Goal: Task Accomplishment & Management: Manage account settings

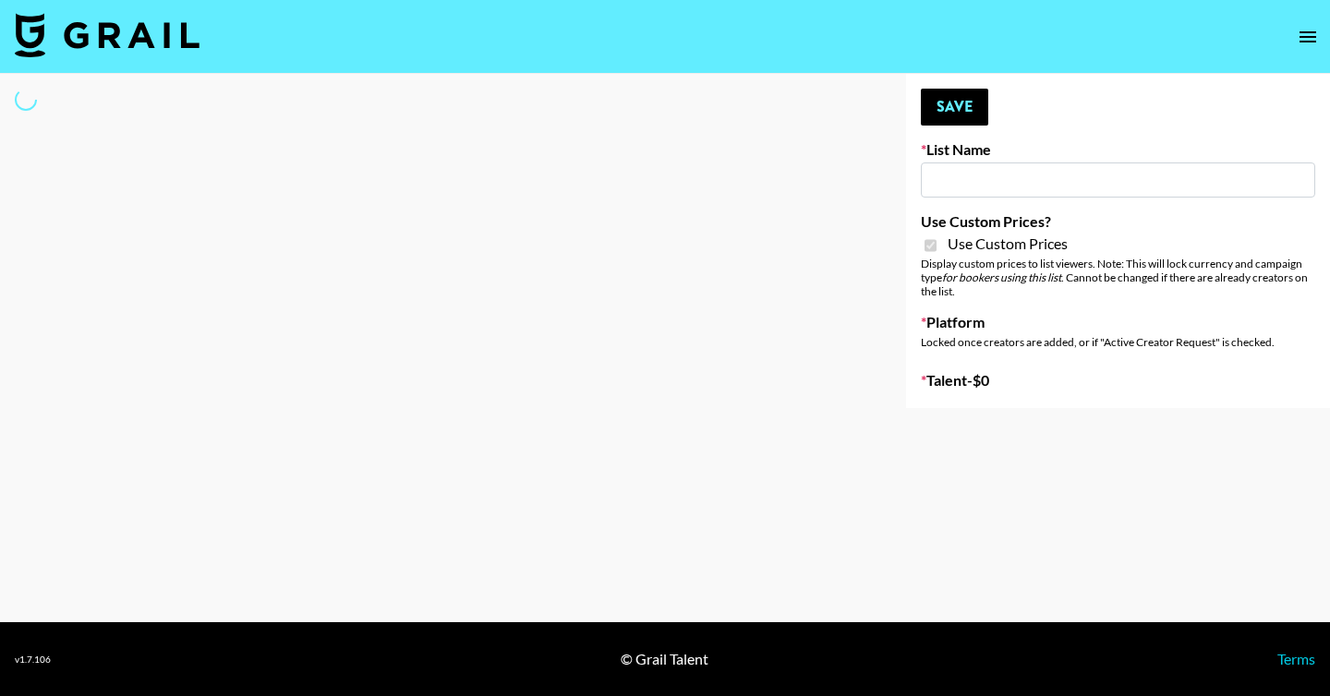
type input "Evry Jewels"
checkbox input "true"
select select "Brand"
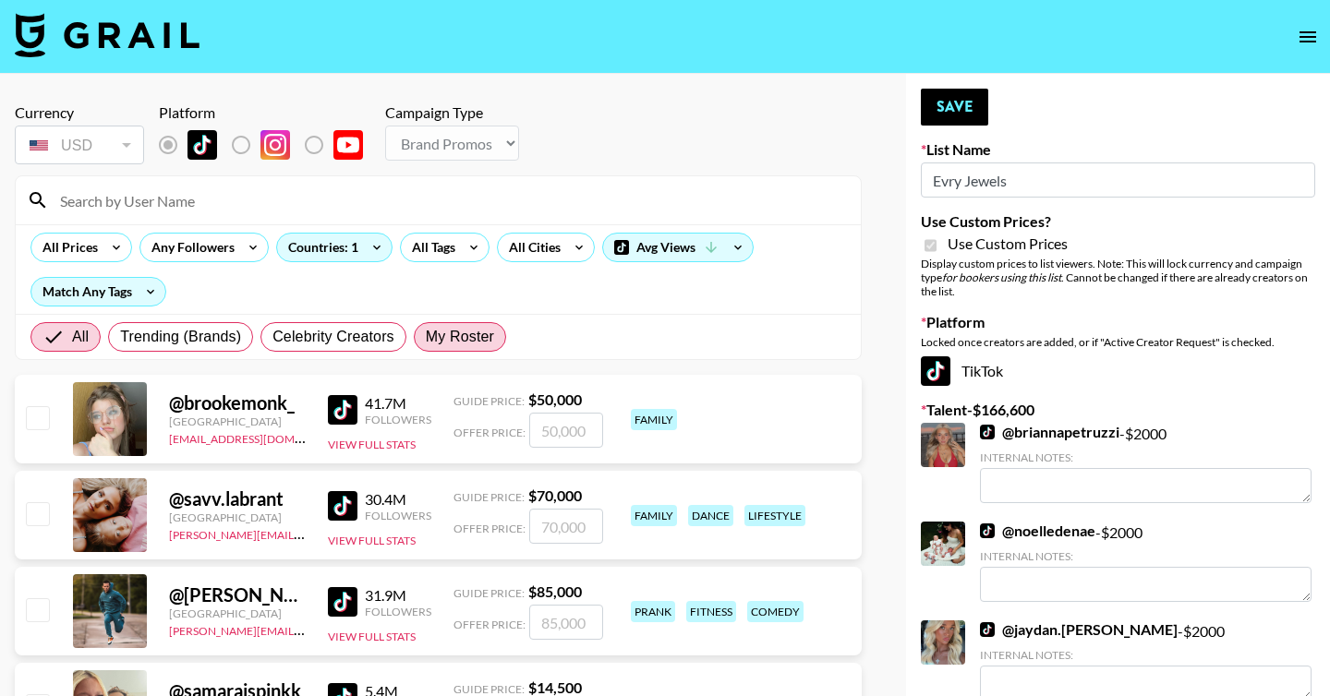
click at [462, 331] on span "My Roster" at bounding box center [460, 337] width 68 height 22
click at [426, 337] on input "My Roster" at bounding box center [426, 337] width 0 height 0
radio input "true"
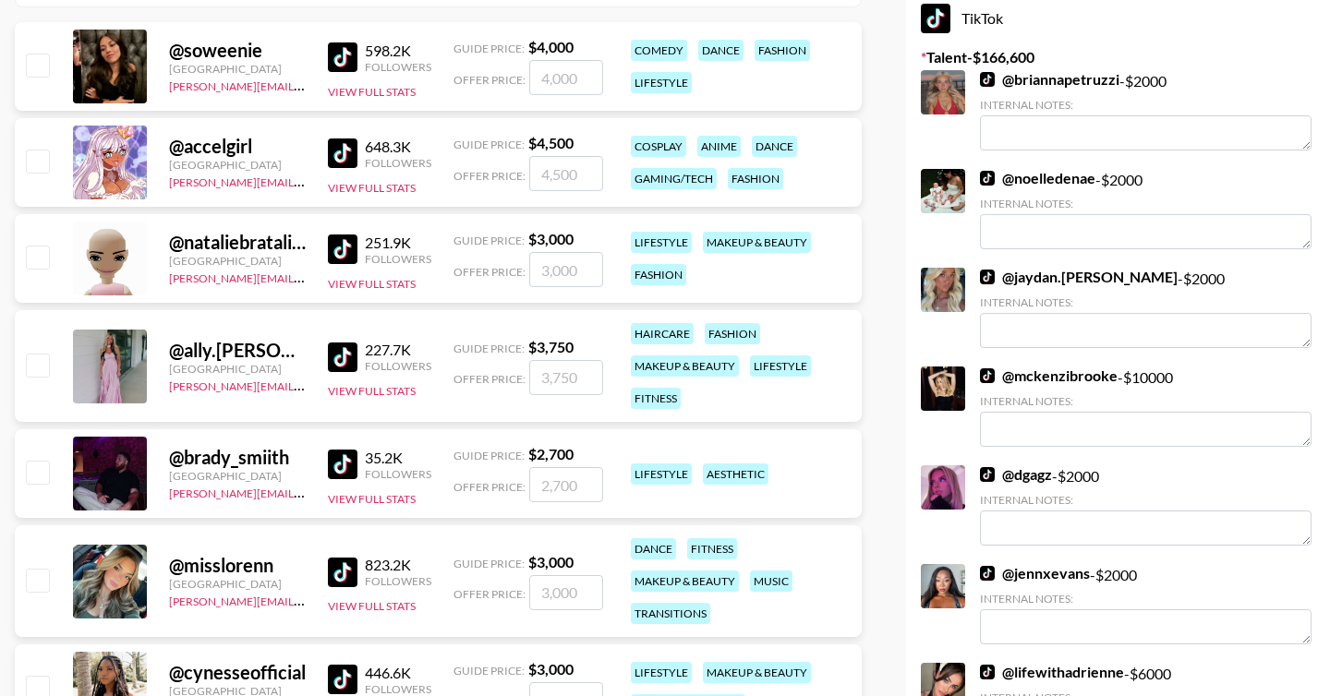
scroll to position [401, 0]
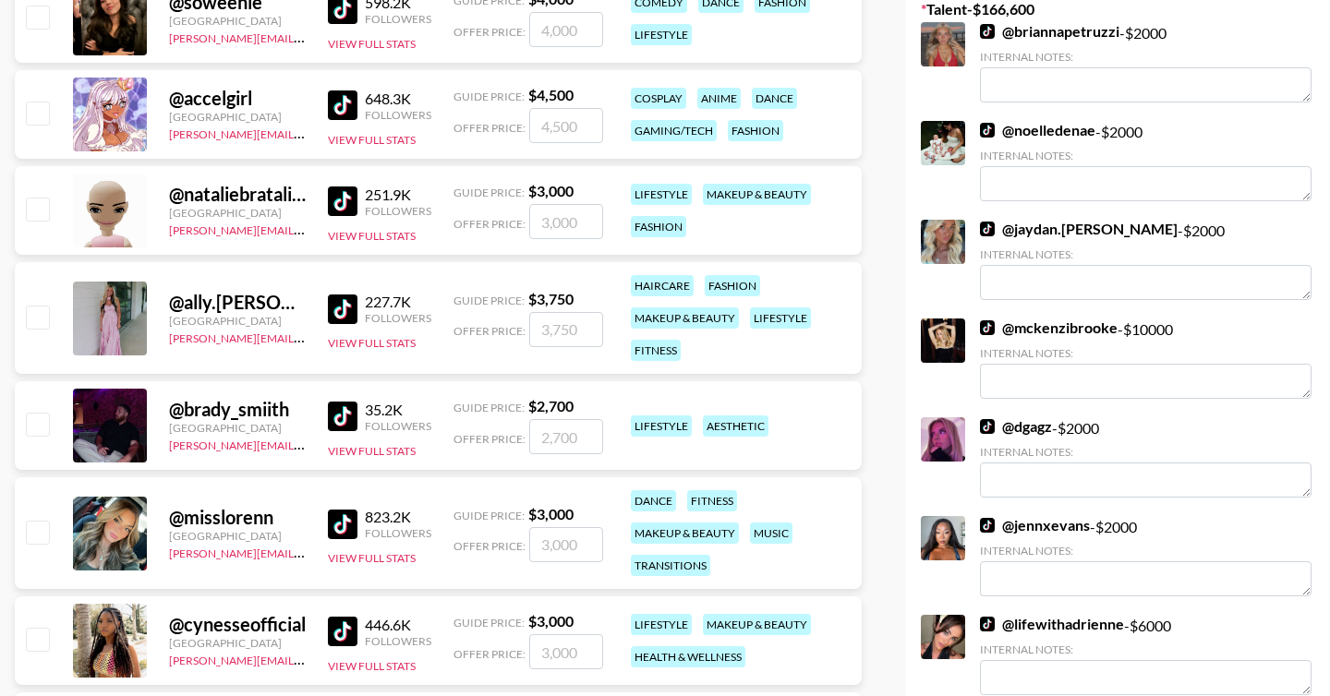
click at [35, 319] on input "checkbox" at bounding box center [37, 317] width 22 height 22
checkbox input "true"
type input "3750"
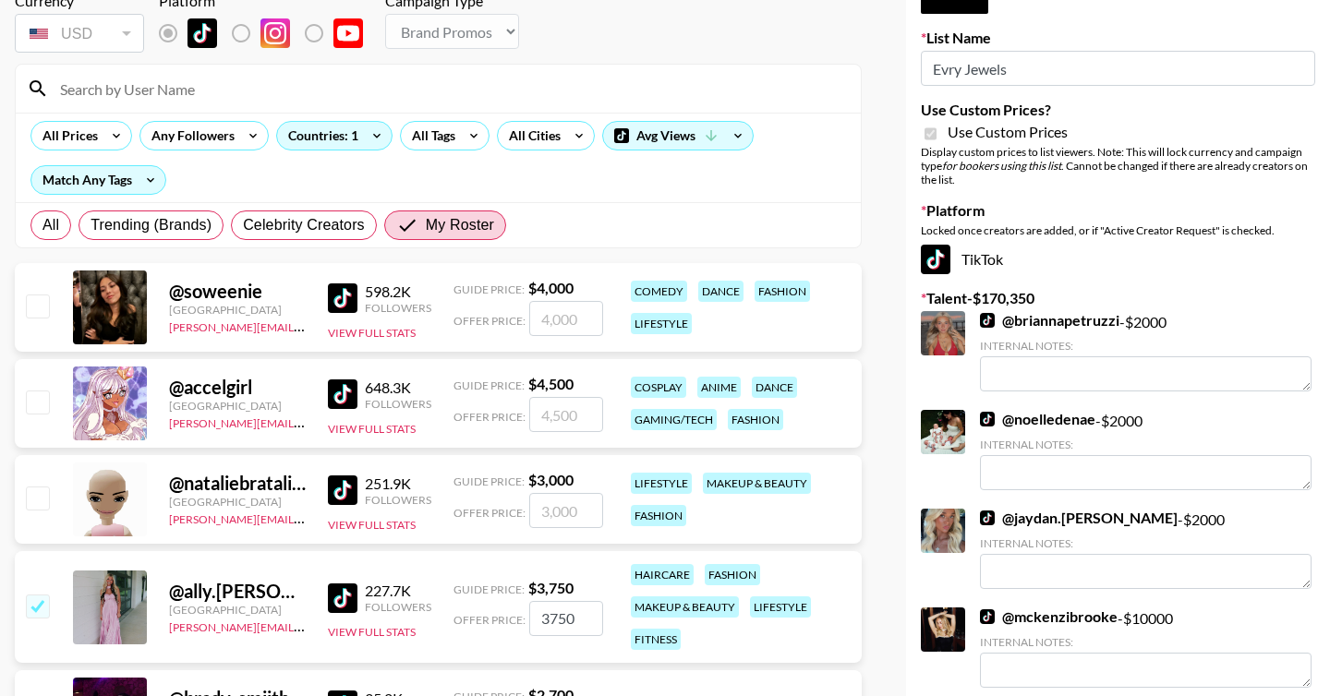
scroll to position [0, 0]
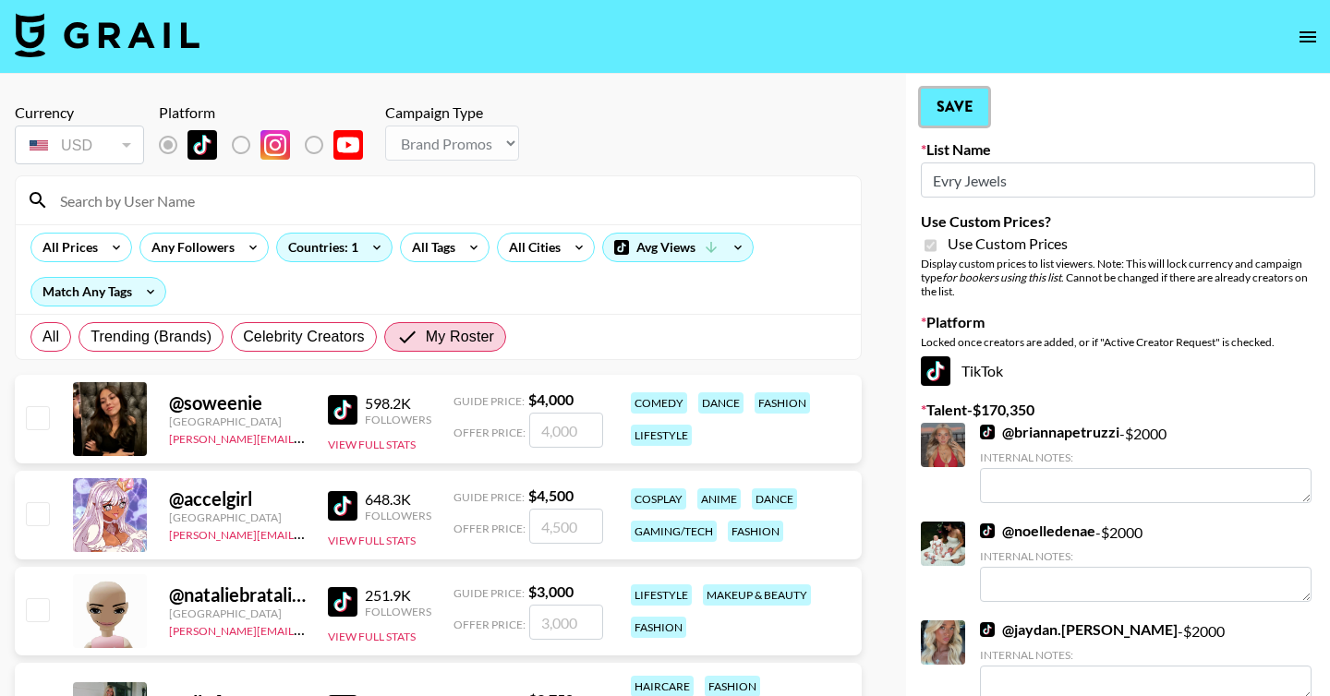
click at [950, 109] on button "Save" at bounding box center [954, 107] width 67 height 37
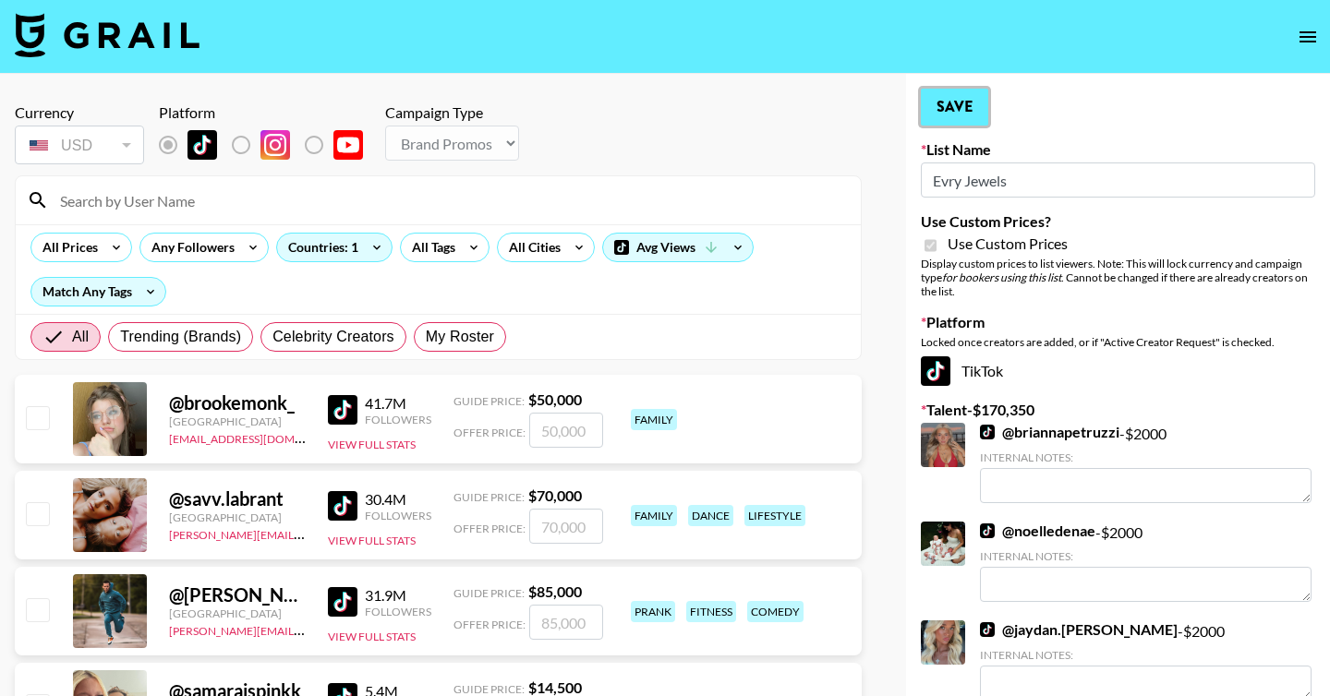
radio input "true"
